Goal: Information Seeking & Learning: Learn about a topic

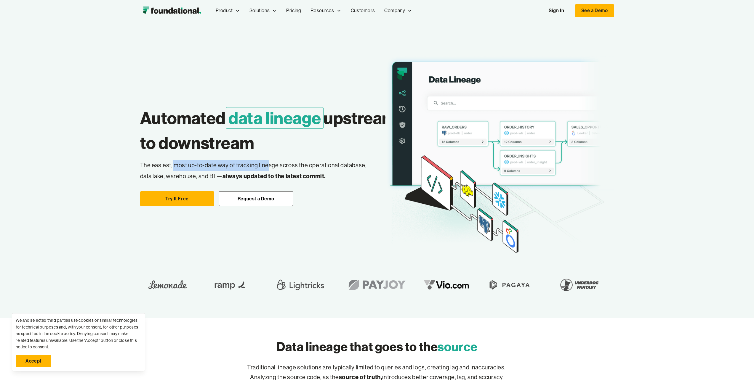
drag, startPoint x: 194, startPoint y: 167, endPoint x: 288, endPoint y: 167, distance: 93.3
click at [283, 167] on p "The easiest, most up-to-date way of tracking lineage across the operational dat…" at bounding box center [258, 171] width 236 height 22
drag, startPoint x: 295, startPoint y: 167, endPoint x: 321, endPoint y: 167, distance: 25.5
click at [296, 167] on p "The easiest, most up-to-date way of tracking lineage across the operational dat…" at bounding box center [258, 171] width 236 height 22
drag, startPoint x: 317, startPoint y: 168, endPoint x: 207, endPoint y: 171, distance: 110.3
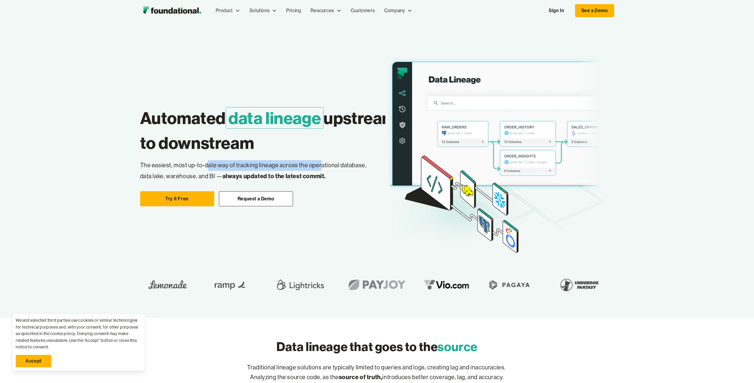
click at [207, 171] on p "The easiest, most up-to-date way of tracking lineage across the operational dat…" at bounding box center [258, 171] width 236 height 22
drag, startPoint x: 191, startPoint y: 180, endPoint x: 172, endPoint y: 169, distance: 21.7
click at [178, 172] on p "The easiest, most up-to-date way of tracking lineage across the operational dat…" at bounding box center [258, 171] width 236 height 22
drag, startPoint x: 170, startPoint y: 168, endPoint x: 242, endPoint y: 177, distance: 72.2
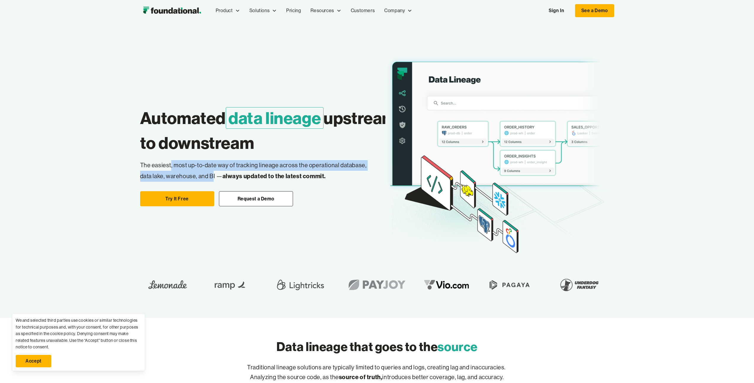
click at [214, 173] on p "The easiest, most up-to-date way of tracking lineage across the operational dat…" at bounding box center [258, 171] width 236 height 22
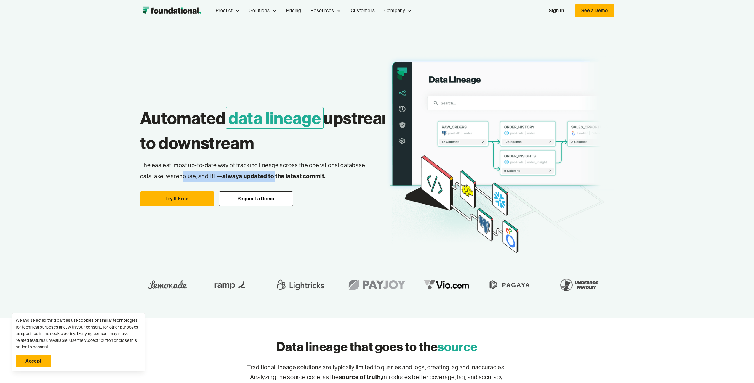
drag, startPoint x: 275, startPoint y: 178, endPoint x: 182, endPoint y: 176, distance: 93.4
click at [182, 176] on p "The easiest, most up-to-date way of tracking lineage across the operational dat…" at bounding box center [258, 171] width 236 height 22
click at [182, 175] on p "The easiest, most up-to-date way of tracking lineage across the operational dat…" at bounding box center [258, 171] width 236 height 22
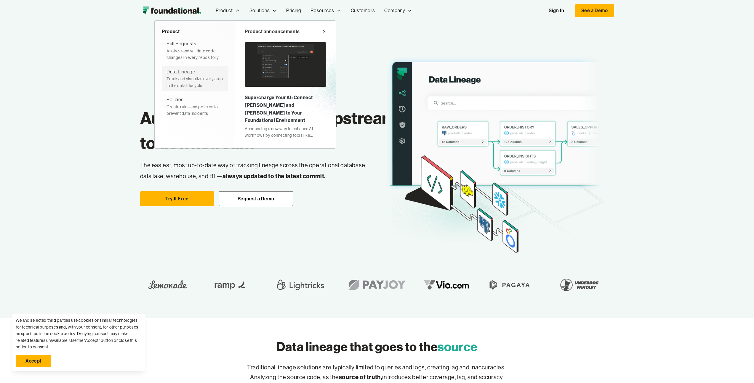
click at [184, 76] on div "Track and visualize every step in the data lifecycle" at bounding box center [195, 82] width 57 height 13
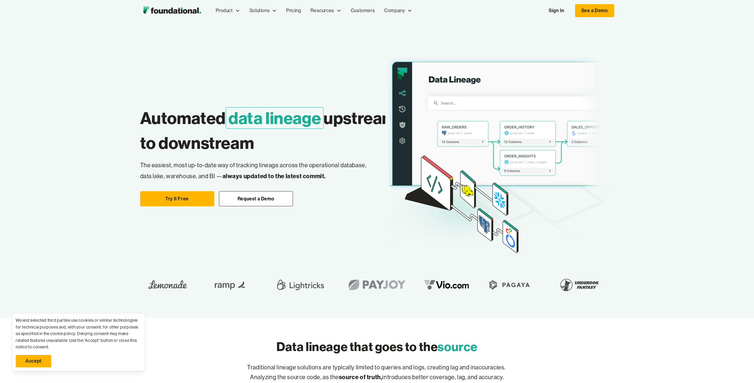
scroll to position [12, 0]
